Goal: Information Seeking & Learning: Check status

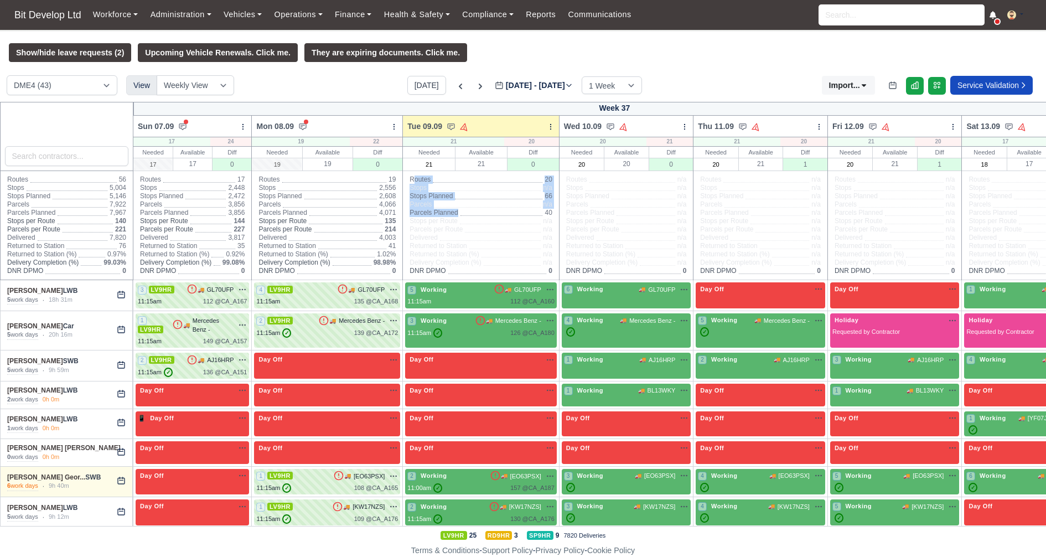
drag, startPoint x: 451, startPoint y: 185, endPoint x: 517, endPoint y: 220, distance: 75.0
click at [517, 220] on div "Routes 20 Stops n/a Stops Planned 66 Parcels n/a Parcels Planned 40 Stops per R…" at bounding box center [481, 225] width 156 height 108
click at [543, 208] on span "n/a" at bounding box center [547, 204] width 9 height 8
drag, startPoint x: 405, startPoint y: 185, endPoint x: 554, endPoint y: 190, distance: 149.5
click at [555, 190] on div "Routes 20 Stops n/a Stops Planned 66 Parcels n/a Parcels Planned 40 Stops per R…" at bounding box center [481, 225] width 156 height 108
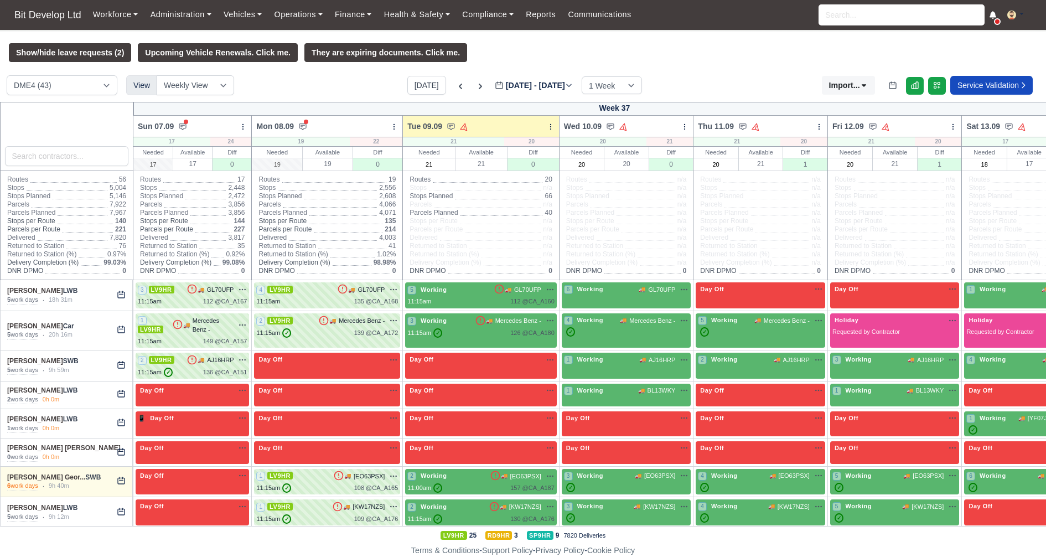
drag, startPoint x: 546, startPoint y: 205, endPoint x: 396, endPoint y: 195, distance: 150.3
click at [403, 195] on div "Routes 20 Stops n/a Stops Planned 66 Parcels n/a Parcels Planned 40 Stops per R…" at bounding box center [481, 225] width 156 height 108
click at [409, 200] on span "Stops Planned" at bounding box center [430, 196] width 43 height 8
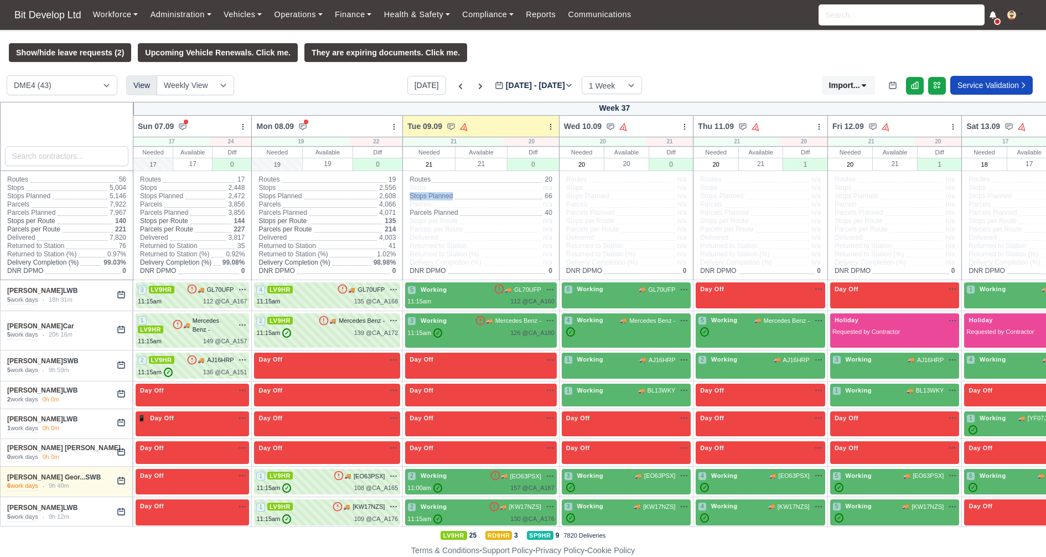
drag, startPoint x: 551, startPoint y: 221, endPoint x: 422, endPoint y: 221, distance: 129.5
click at [422, 221] on div "Routes 20 Stops n/a Stops Planned 66 Parcels n/a Parcels Planned 40 Stops per R…" at bounding box center [481, 225] width 156 height 108
click at [471, 258] on span "Returned to Station (%)" at bounding box center [443, 254] width 69 height 8
click at [467, 191] on span at bounding box center [485, 187] width 112 height 7
